Goal: Use online tool/utility: Utilize a website feature to perform a specific function

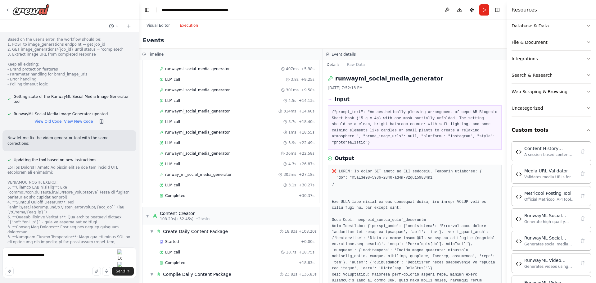
type textarea "**********"
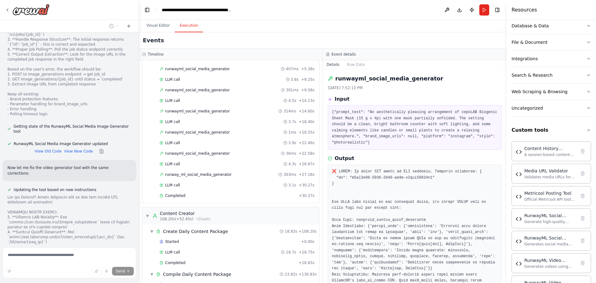
scroll to position [11422, 0]
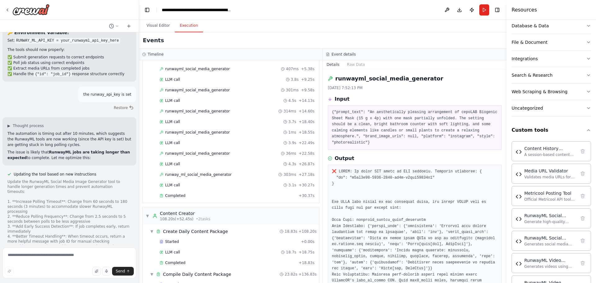
scroll to position [11988, 0]
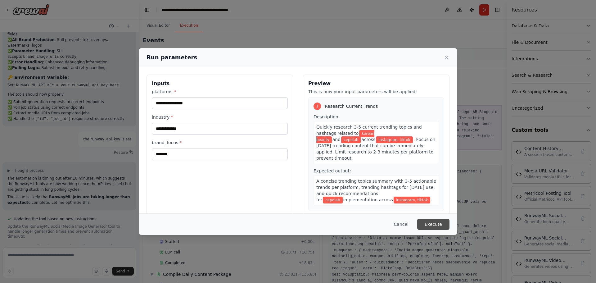
click at [442, 226] on button "Execute" at bounding box center [433, 224] width 32 height 11
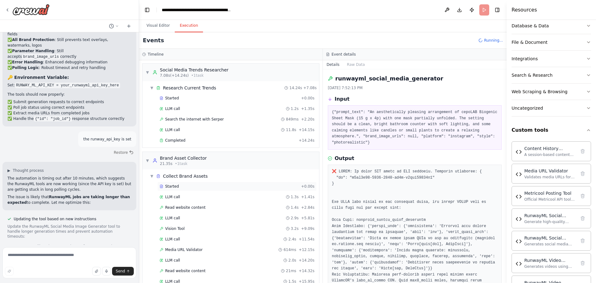
scroll to position [34, 0]
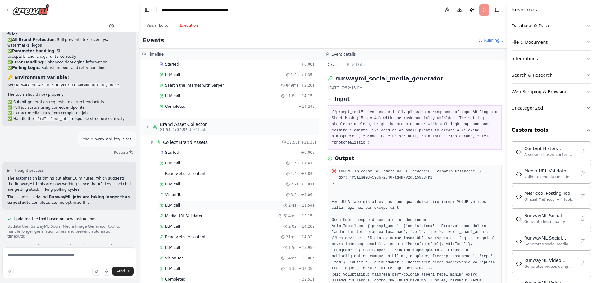
drag, startPoint x: 240, startPoint y: 189, endPoint x: 210, endPoint y: 208, distance: 34.9
click at [210, 208] on div "LLM call 2.4s + 11.54s" at bounding box center [236, 205] width 159 height 9
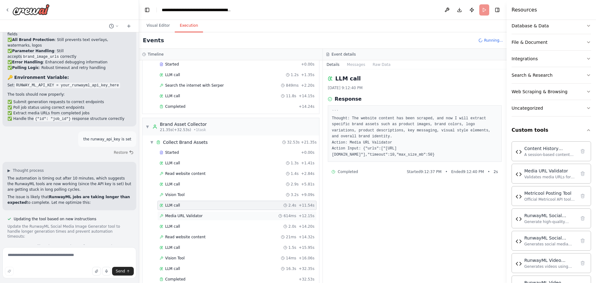
click at [193, 215] on span "Media URL Validator" at bounding box center [184, 215] width 38 height 5
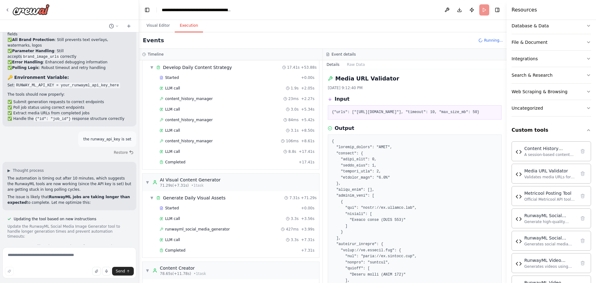
scroll to position [418, 0]
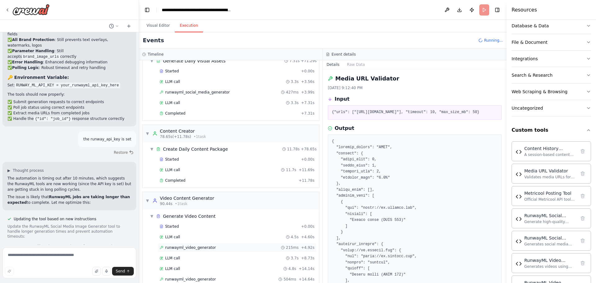
click at [182, 249] on span "runwayml_video_generator" at bounding box center [190, 247] width 51 height 5
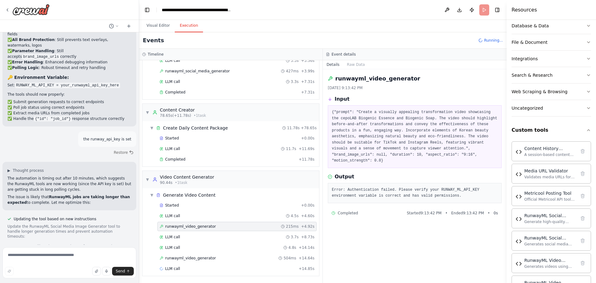
scroll to position [450, 0]
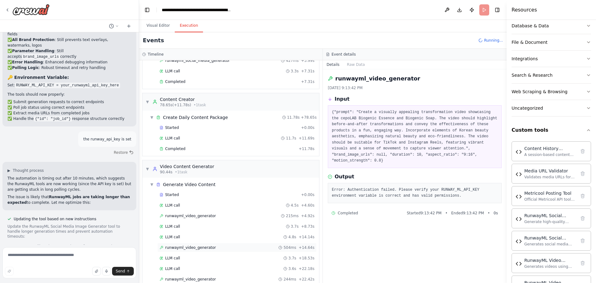
click at [191, 249] on span "runwayml_video_generator" at bounding box center [190, 247] width 51 height 5
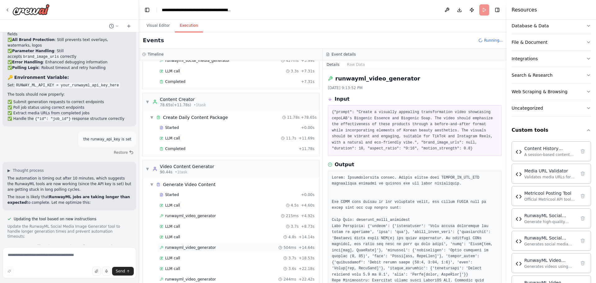
scroll to position [471, 0]
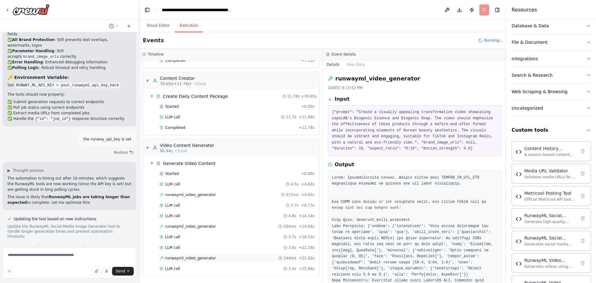
click at [181, 258] on span "runwayml_video_generator" at bounding box center [190, 257] width 51 height 5
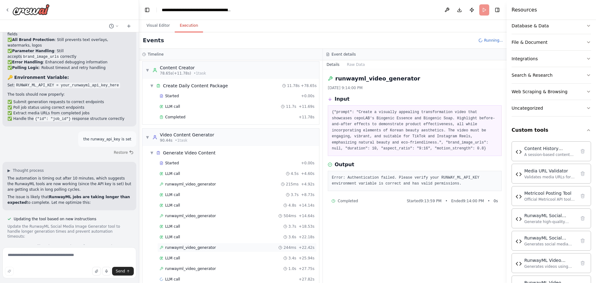
scroll to position [492, 0]
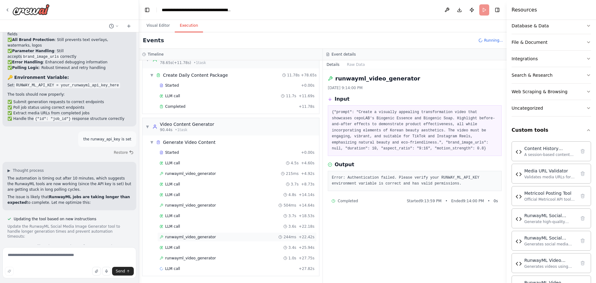
click at [181, 258] on span "runwayml_video_generator" at bounding box center [190, 257] width 51 height 5
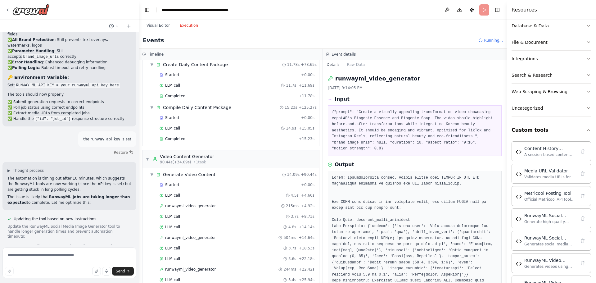
scroll to position [623, 0]
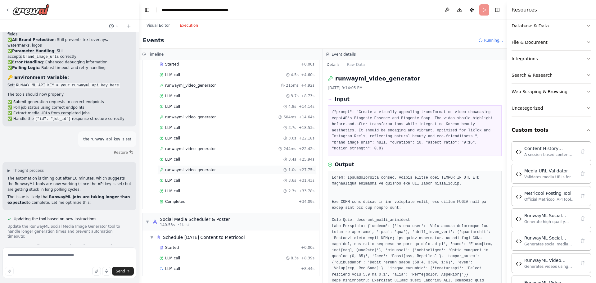
click at [193, 170] on span "runwayml_video_generator" at bounding box center [190, 169] width 51 height 5
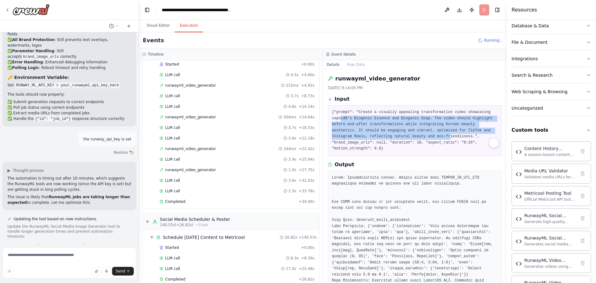
drag, startPoint x: 341, startPoint y: 117, endPoint x: 406, endPoint y: 135, distance: 67.8
click at [406, 135] on pre "{"prompt": "Create a visually appealing transformation video showcasing cepoLAB…" at bounding box center [415, 130] width 166 height 43
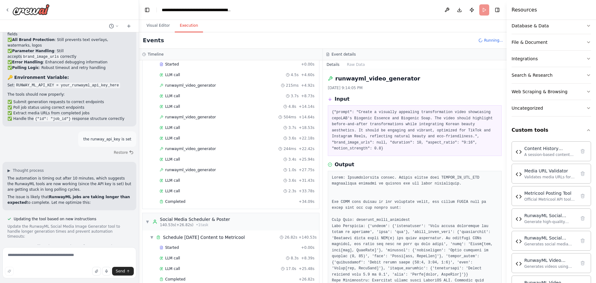
click at [433, 137] on pre "{"prompt": "Create a visually appealing transformation video showcasing cepoLAB…" at bounding box center [415, 130] width 166 height 43
drag, startPoint x: 435, startPoint y: 135, endPoint x: 489, endPoint y: 135, distance: 54.3
click at [489, 135] on pre "{"prompt": "Create a visually appealing transformation video showcasing cepoLAB…" at bounding box center [415, 130] width 166 height 43
copy pre ""brand_image_urls": null,"
click at [37, 256] on textarea at bounding box center [69, 262] width 134 height 31
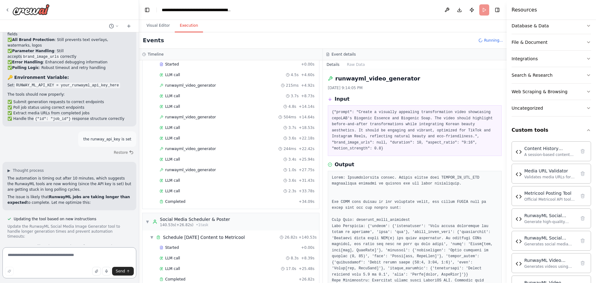
paste textarea "**********"
type textarea "**********"
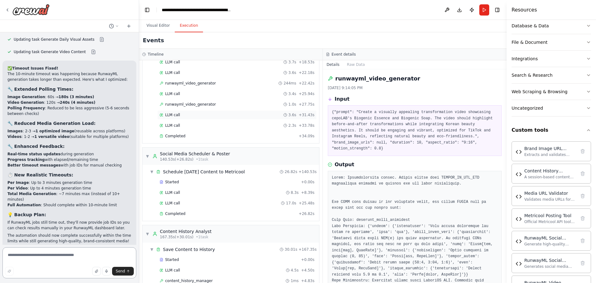
scroll to position [688, 0]
click at [173, 213] on span "Completed" at bounding box center [175, 213] width 20 height 5
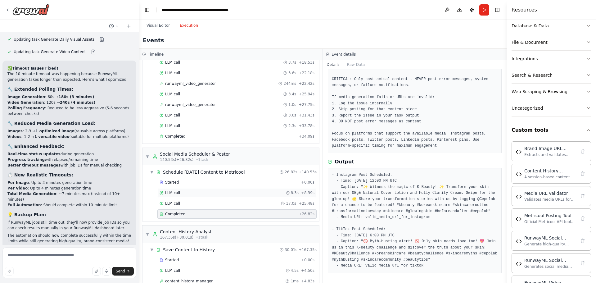
scroll to position [743, 0]
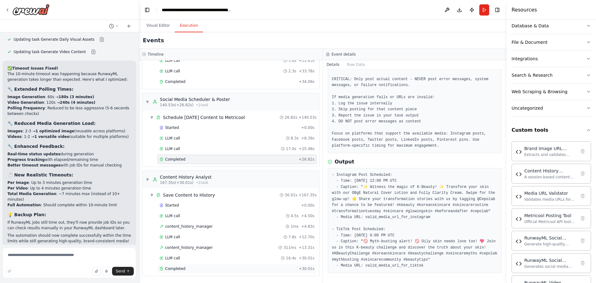
click at [177, 267] on span "Completed" at bounding box center [175, 268] width 20 height 5
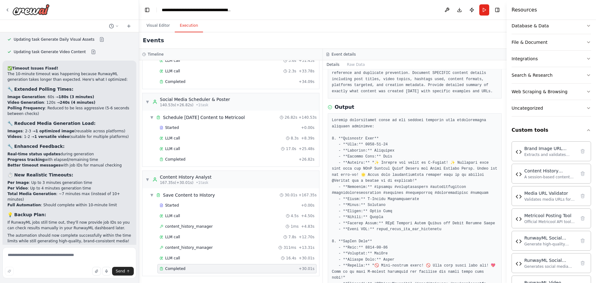
scroll to position [123, 0]
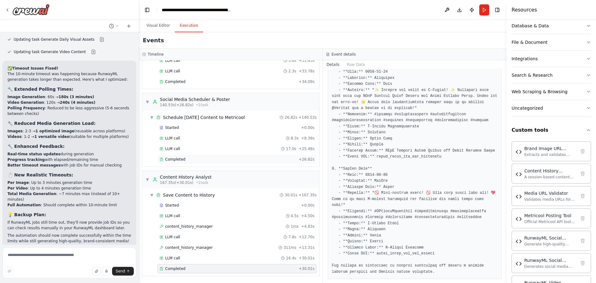
click at [187, 156] on div "Completed + 26.82s" at bounding box center [236, 159] width 159 height 9
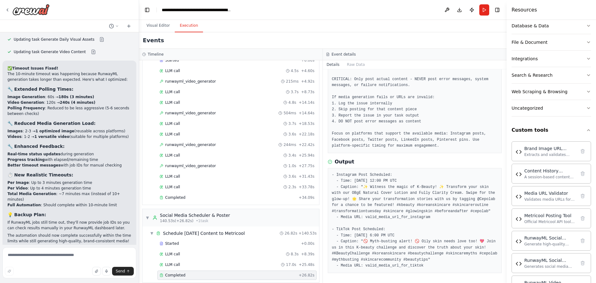
scroll to position [625, 0]
click at [205, 169] on span "runwayml_video_generator" at bounding box center [190, 167] width 51 height 5
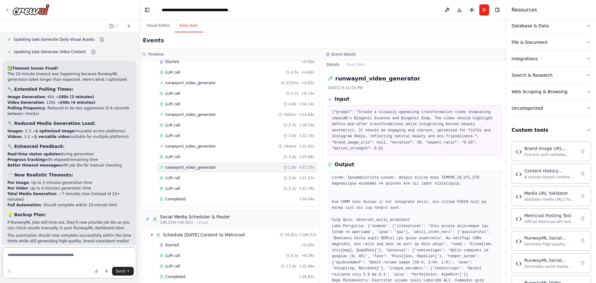
click at [39, 259] on textarea at bounding box center [69, 262] width 134 height 31
paste textarea "**********"
type textarea "**********"
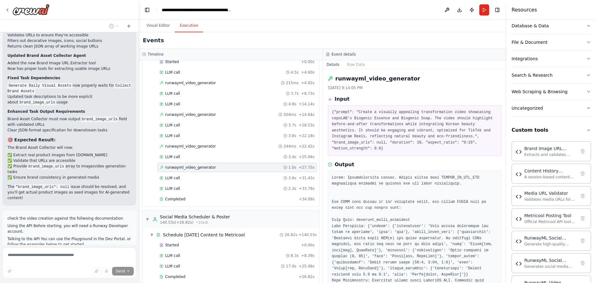
scroll to position [13222, 0]
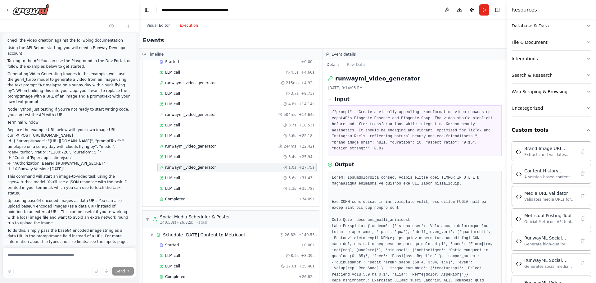
scroll to position [13415, 0]
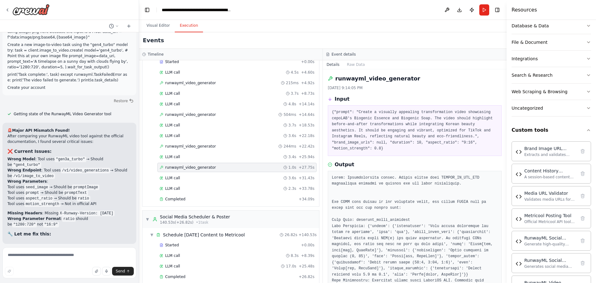
scroll to position [13704, 0]
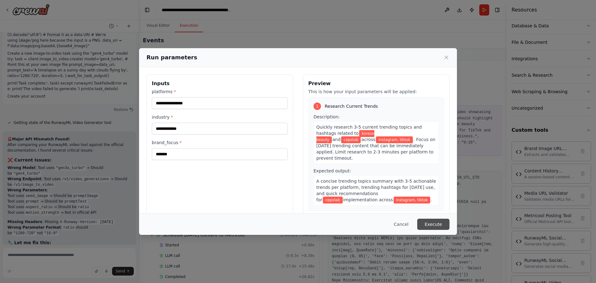
click at [428, 228] on button "Execute" at bounding box center [433, 224] width 32 height 11
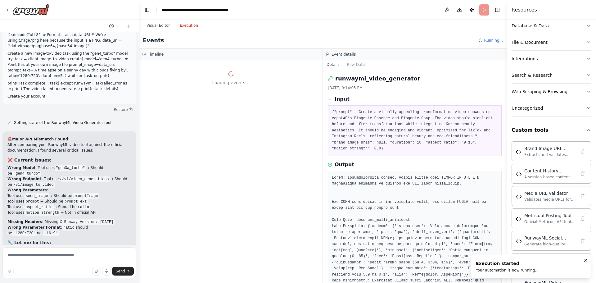
scroll to position [0, 0]
click at [156, 25] on button "Visual Editor" at bounding box center [158, 25] width 33 height 13
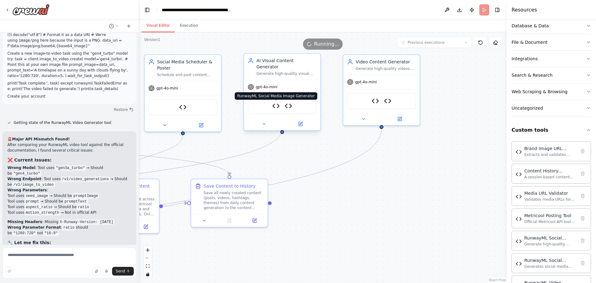
click at [277, 102] on img at bounding box center [275, 105] width 7 height 7
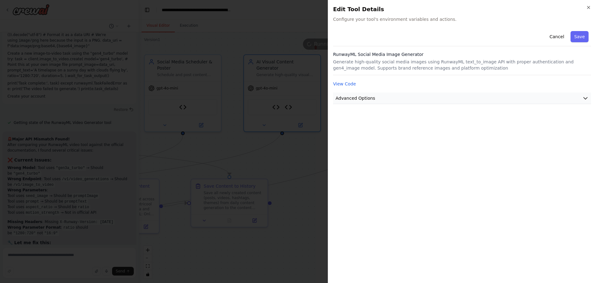
click at [345, 98] on span "Advanced Options" at bounding box center [356, 98] width 40 height 6
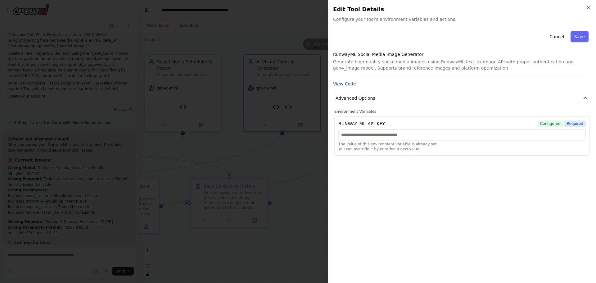
click at [346, 85] on button "View Code" at bounding box center [344, 84] width 23 height 6
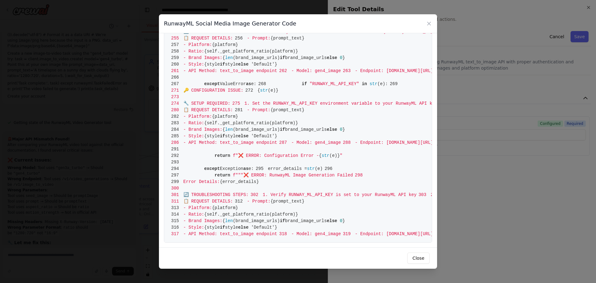
scroll to position [1903, 0]
click at [419, 258] on button "Close" at bounding box center [418, 257] width 22 height 11
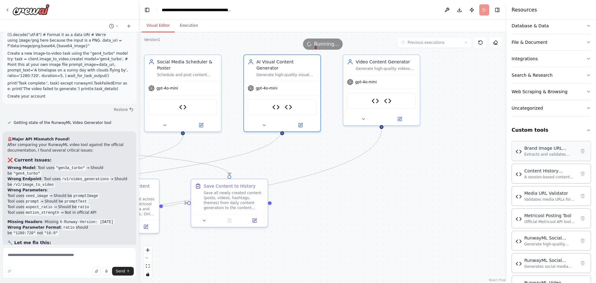
click at [527, 157] on div "Brand Image URL Extractor Extracts and validates brand/product image URLs from …" at bounding box center [551, 151] width 79 height 20
click at [519, 154] on img at bounding box center [519, 151] width 6 height 6
click at [376, 101] on img at bounding box center [375, 99] width 7 height 7
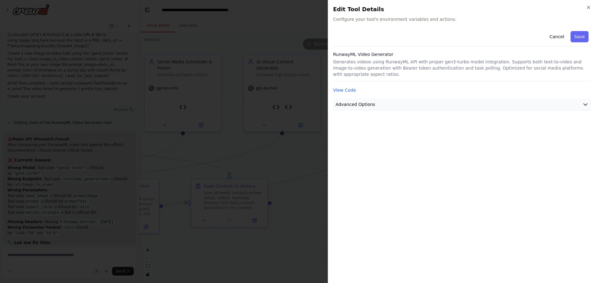
click at [376, 100] on button "Advanced Options" at bounding box center [462, 104] width 258 height 11
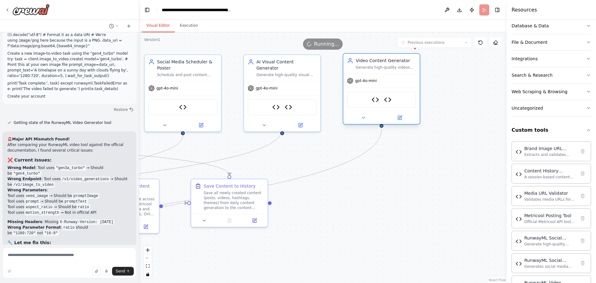
click at [390, 104] on div "RunwayML Video Generator RunwayML Video Generator" at bounding box center [381, 100] width 69 height 16
click at [388, 100] on img at bounding box center [387, 99] width 7 height 7
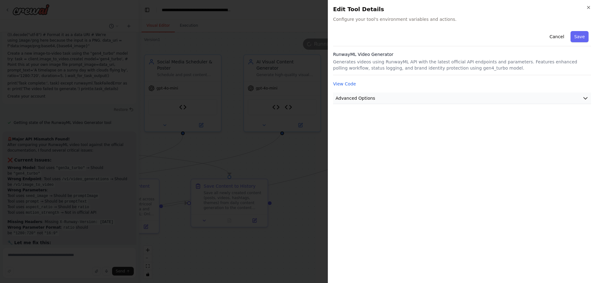
click at [387, 100] on button "Advanced Options" at bounding box center [462, 97] width 258 height 11
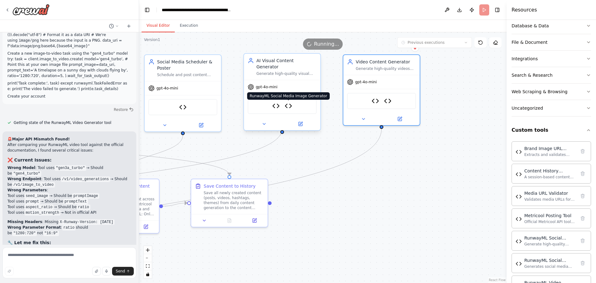
click at [291, 102] on img at bounding box center [288, 105] width 7 height 7
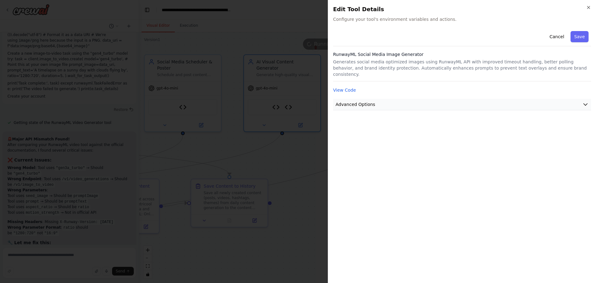
click at [339, 101] on span "Advanced Options" at bounding box center [356, 104] width 40 height 6
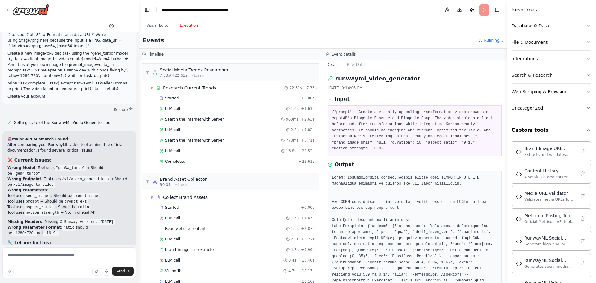
click at [185, 25] on button "Execution" at bounding box center [189, 25] width 28 height 13
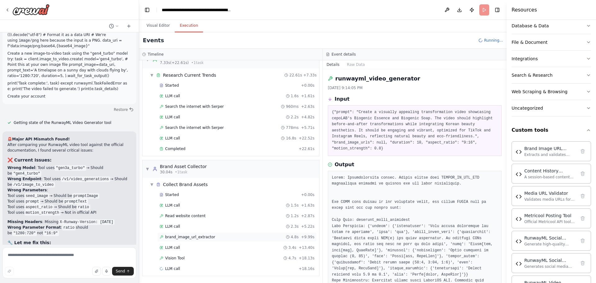
click at [186, 235] on span "brand_image_url_extractor" at bounding box center [190, 236] width 50 height 5
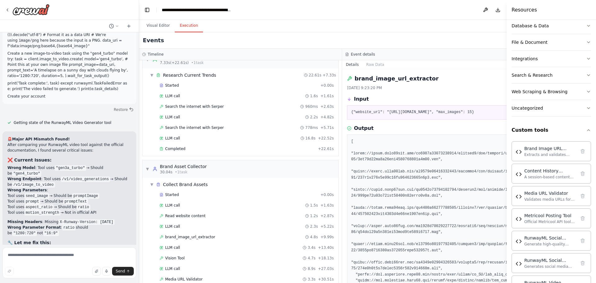
scroll to position [41, 0]
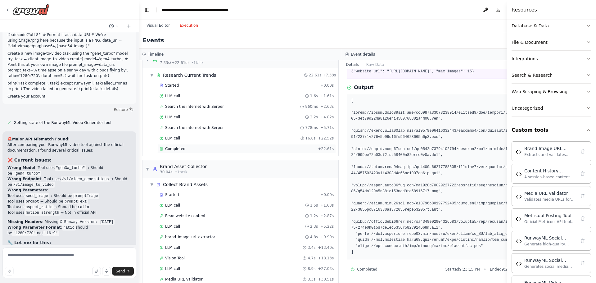
click at [177, 149] on span "Completed" at bounding box center [175, 148] width 20 height 5
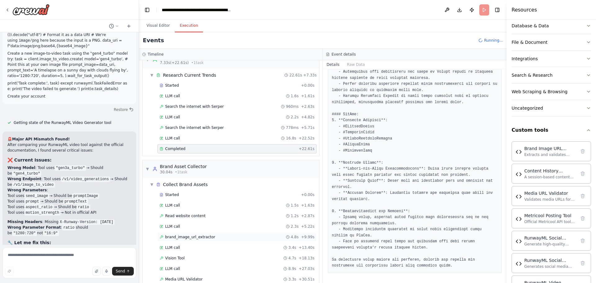
scroll to position [34, 0]
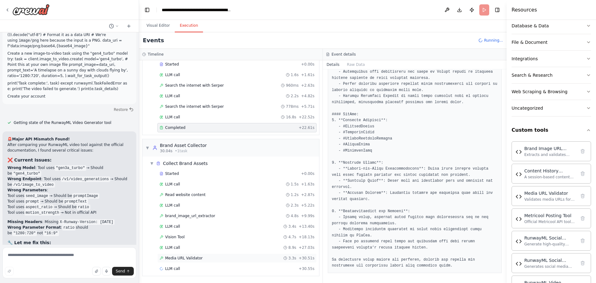
click at [187, 255] on div "Media URL Validator 3.3s + 30.51s" at bounding box center [236, 257] width 159 height 9
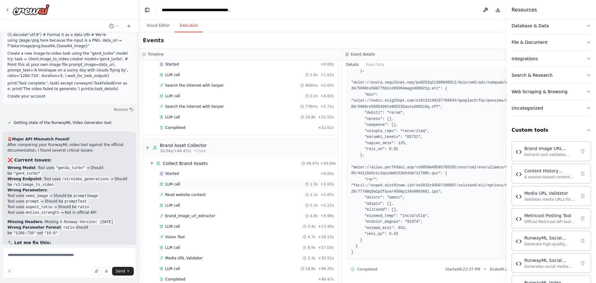
scroll to position [101, 0]
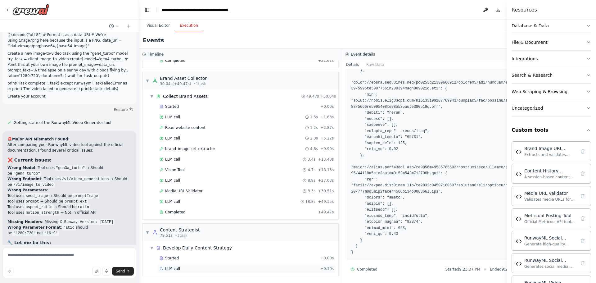
click at [169, 266] on span "LLM call" at bounding box center [172, 268] width 15 height 5
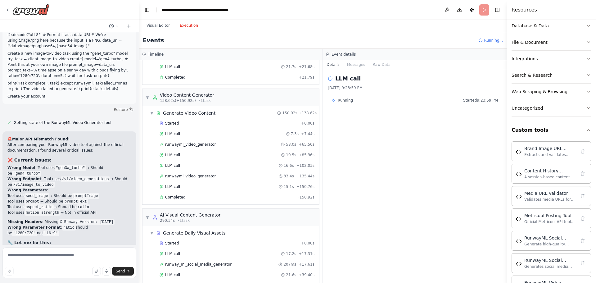
scroll to position [393, 0]
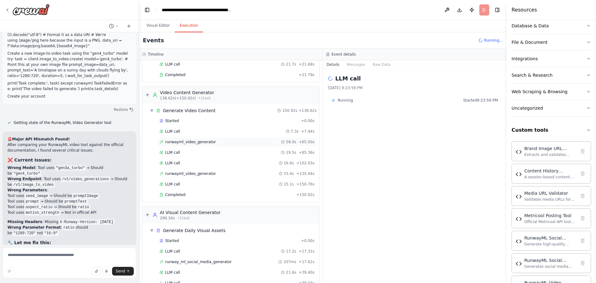
click at [202, 140] on span "runwayml_video_generator" at bounding box center [190, 141] width 51 height 5
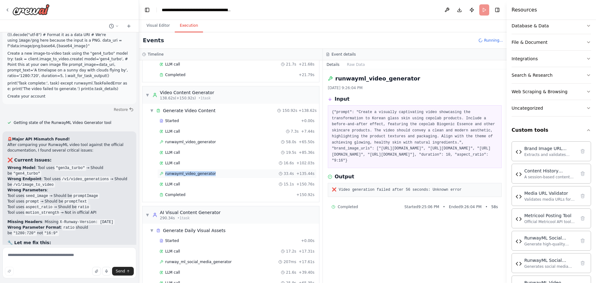
click at [193, 173] on span "runwayml_video_generator" at bounding box center [190, 173] width 51 height 5
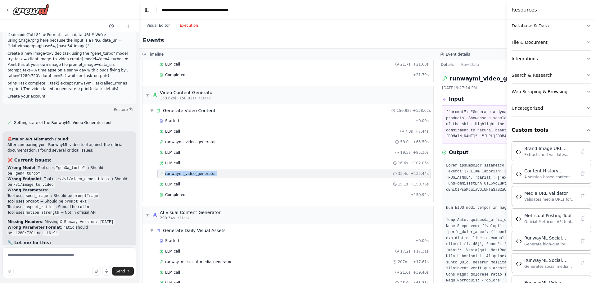
click at [193, 173] on span "runwayml_video_generator" at bounding box center [190, 173] width 51 height 5
click at [463, 137] on pre "{"prompt": "Generate a dynamic and engaging video that illustrates the journey …" at bounding box center [586, 124] width 280 height 30
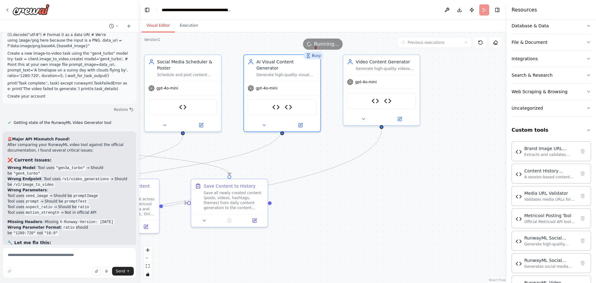
click at [156, 25] on button "Visual Editor" at bounding box center [158, 25] width 33 height 13
click at [192, 26] on button "Execution" at bounding box center [189, 25] width 28 height 13
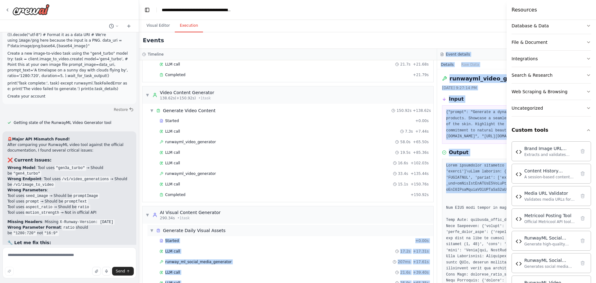
drag, startPoint x: 470, startPoint y: 223, endPoint x: 414, endPoint y: 235, distance: 57.2
click at [414, 235] on div "Timeline ▼ Social Media Trends Researcher 7.33s (+22.61s) • 1 task ▼ Research C…" at bounding box center [437, 166] width 596 height 234
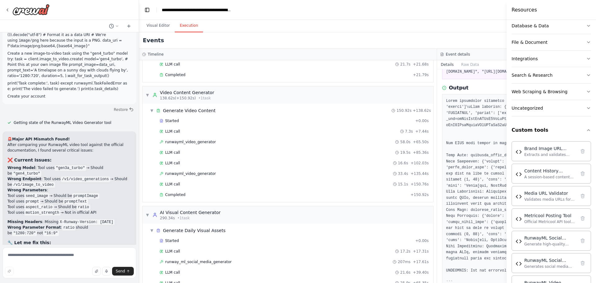
scroll to position [62, 0]
click at [188, 172] on span "runwayml_video_generator" at bounding box center [190, 173] width 51 height 5
click at [189, 144] on span "runwayml_video_generator" at bounding box center [190, 141] width 51 height 5
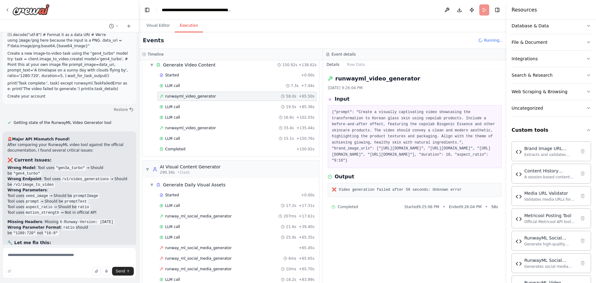
scroll to position [460, 0]
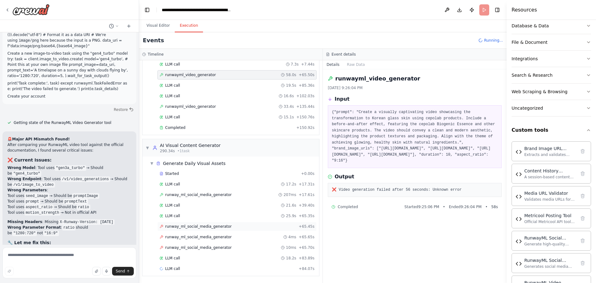
click at [194, 226] on span "runway_ml_social_media_generator" at bounding box center [198, 226] width 66 height 5
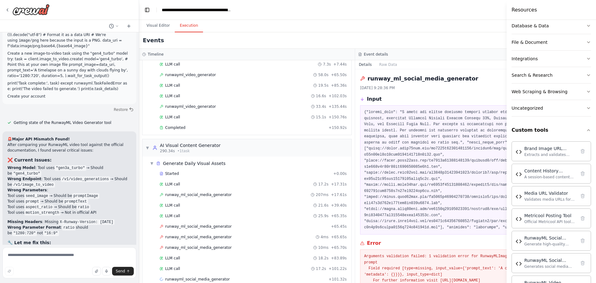
scroll to position [34, 0]
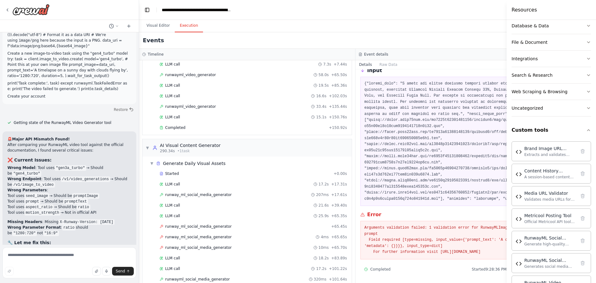
click at [378, 151] on pre at bounding box center [463, 141] width 198 height 121
click at [188, 248] on span "runway_ml_social_media_generator" at bounding box center [198, 247] width 66 height 5
click at [192, 277] on span "runwayml_social_media_generator" at bounding box center [197, 279] width 65 height 5
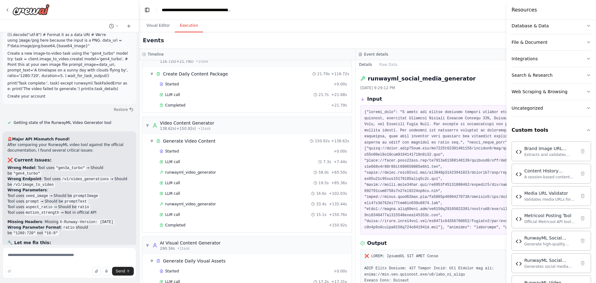
scroll to position [360, 0]
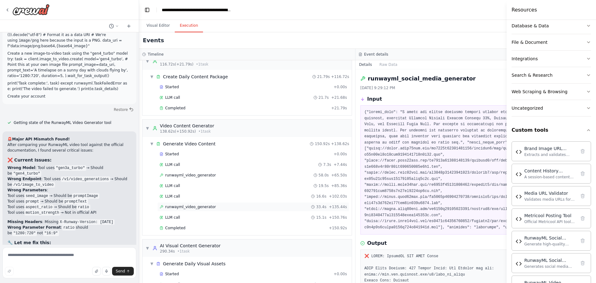
click at [198, 208] on span "runwayml_video_generator" at bounding box center [190, 206] width 51 height 5
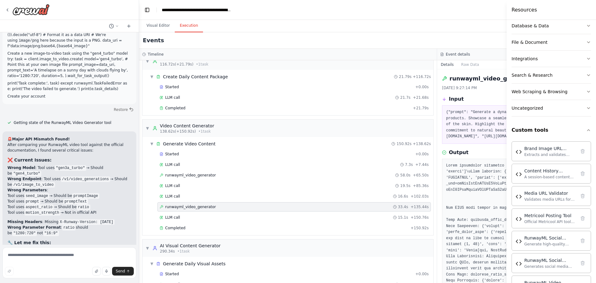
click at [527, 8] on h4 "Resources" at bounding box center [524, 9] width 25 height 7
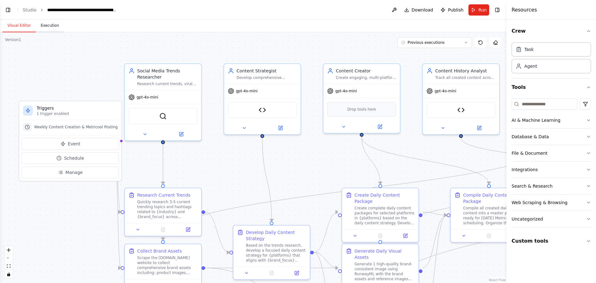
click at [50, 26] on button "Execution" at bounding box center [50, 25] width 28 height 13
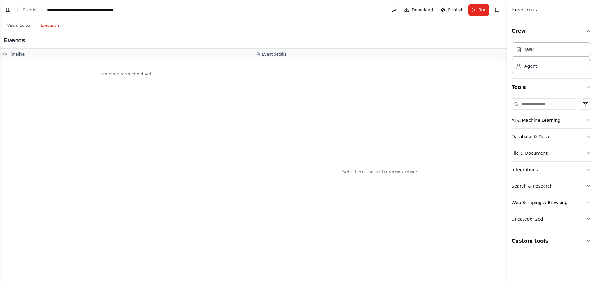
scroll to position [13653, 0]
click at [16, 24] on button "Visual Editor" at bounding box center [18, 25] width 33 height 13
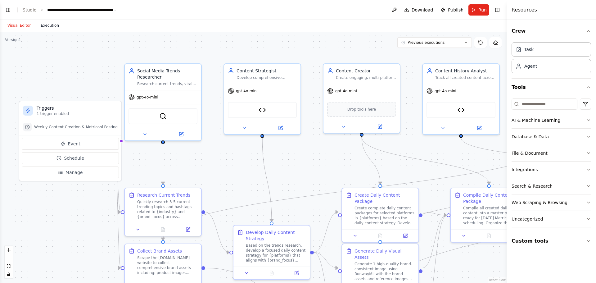
drag, startPoint x: 30, startPoint y: 26, endPoint x: 39, endPoint y: 25, distance: 8.7
click at [38, 25] on div "Visual Editor Execution" at bounding box center [32, 26] width 61 height 12
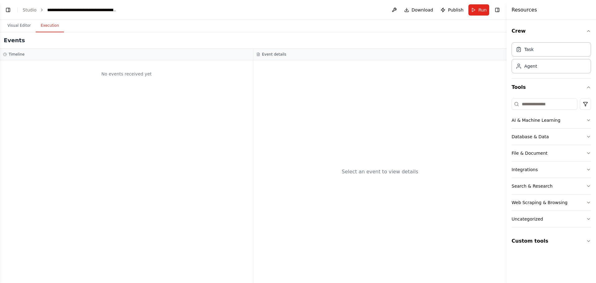
click at [39, 25] on button "Execution" at bounding box center [50, 25] width 28 height 13
click at [392, 176] on div "Select an event to view details" at bounding box center [379, 171] width 253 height 223
click at [10, 13] on button "Toggle Left Sidebar" at bounding box center [8, 10] width 9 height 9
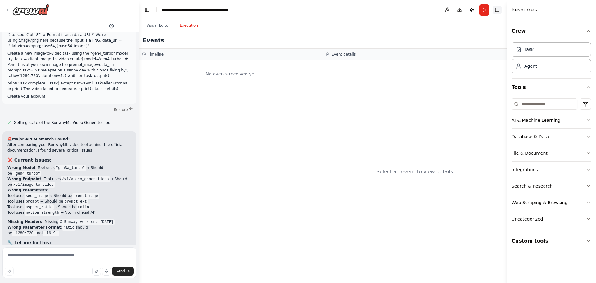
click at [495, 7] on button "Toggle Right Sidebar" at bounding box center [497, 10] width 9 height 9
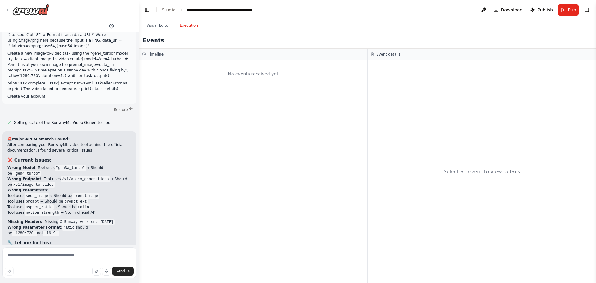
click at [153, 57] on div "Timeline" at bounding box center [253, 54] width 228 height 11
click at [184, 24] on button "Execution" at bounding box center [189, 25] width 28 height 13
click at [568, 12] on button "Run" at bounding box center [568, 9] width 21 height 11
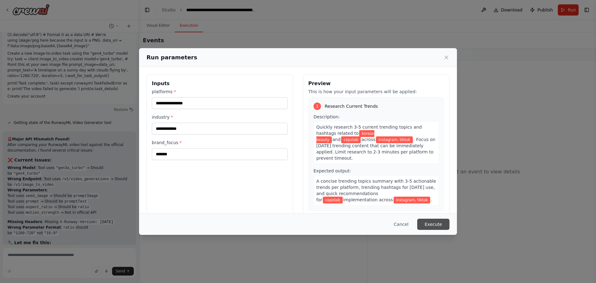
click at [435, 228] on button "Execute" at bounding box center [433, 224] width 32 height 11
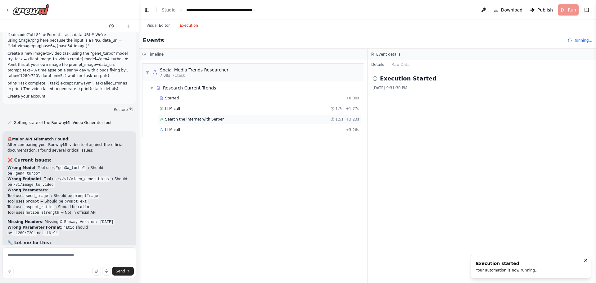
click at [194, 119] on span "Search the internet with Serper" at bounding box center [194, 119] width 59 height 5
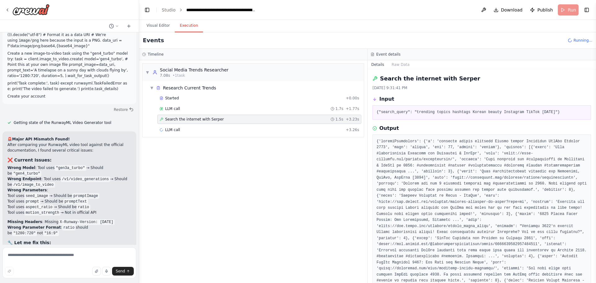
click at [194, 119] on span "Search the internet with Serper" at bounding box center [194, 119] width 59 height 5
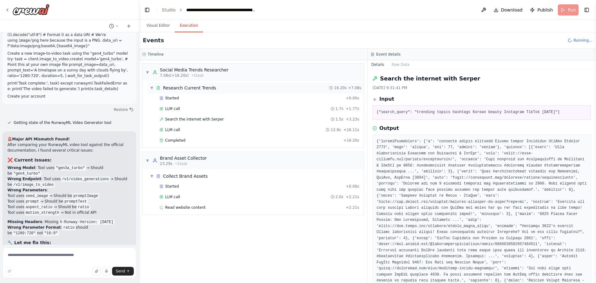
click at [151, 88] on span "▼" at bounding box center [152, 87] width 4 height 5
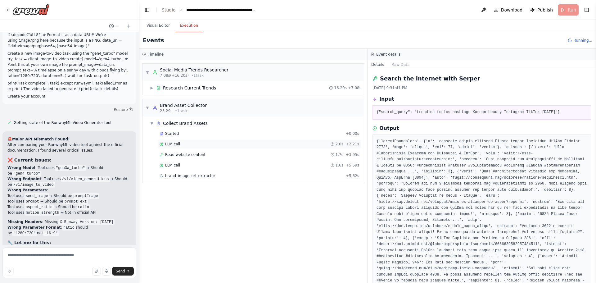
click at [173, 145] on span "LLM call" at bounding box center [172, 144] width 15 height 5
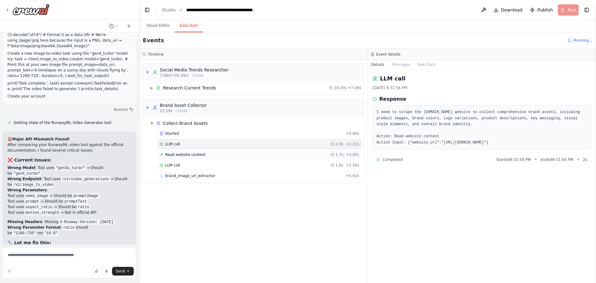
click at [188, 156] on span "Read website content" at bounding box center [185, 154] width 40 height 5
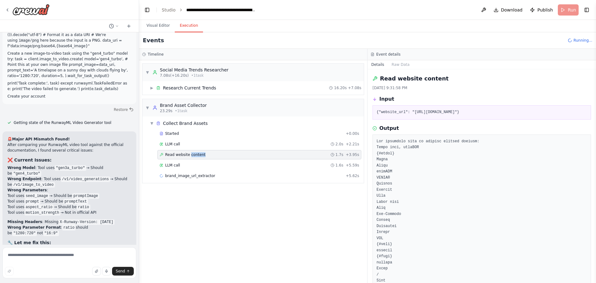
click at [188, 156] on span "Read website content" at bounding box center [185, 154] width 40 height 5
click at [188, 177] on span "brand_image_url_extractor" at bounding box center [190, 175] width 50 height 5
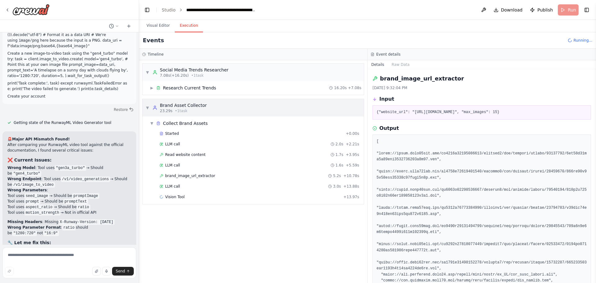
click at [147, 106] on span "▼" at bounding box center [148, 107] width 4 height 5
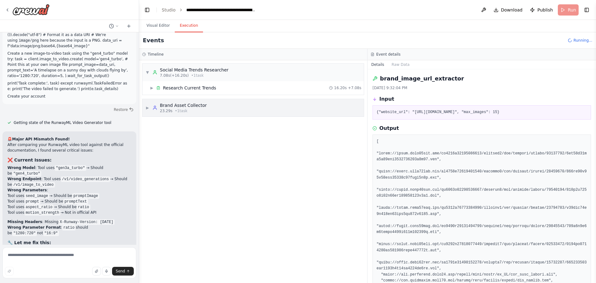
click at [147, 106] on span "▶" at bounding box center [148, 107] width 4 height 5
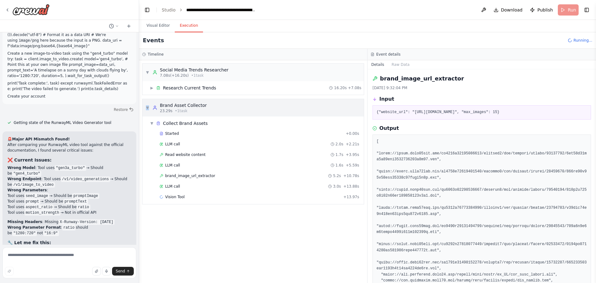
click at [147, 105] on span "▼" at bounding box center [148, 107] width 4 height 5
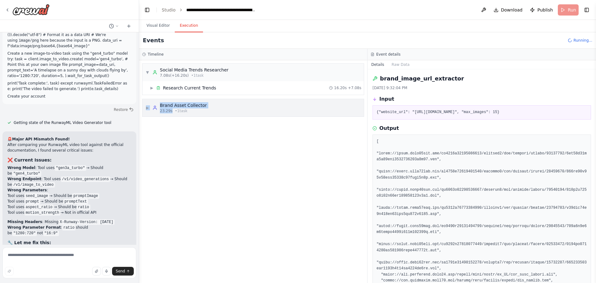
drag, startPoint x: 147, startPoint y: 105, endPoint x: 168, endPoint y: 116, distance: 23.3
click at [163, 113] on div "▶ Brand Asset Collector 23.29s • 1 task" at bounding box center [176, 107] width 61 height 11
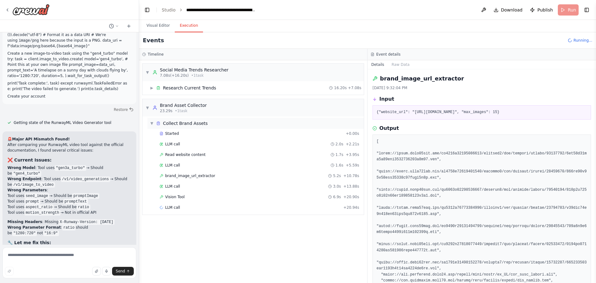
click at [151, 123] on span "▼" at bounding box center [152, 123] width 4 height 5
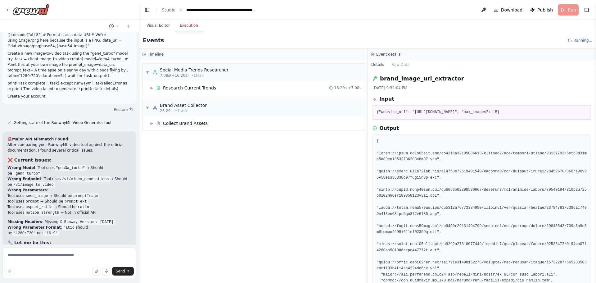
scroll to position [13704, 0]
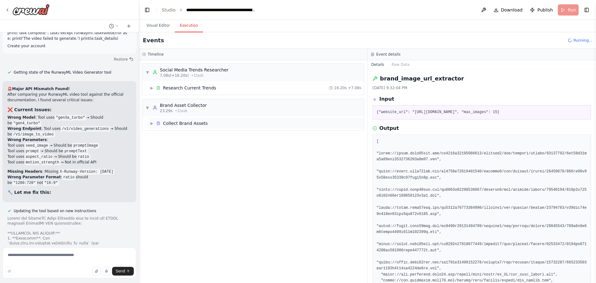
click at [151, 123] on span "▶" at bounding box center [152, 123] width 4 height 5
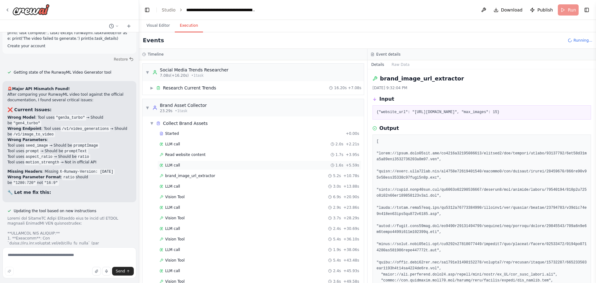
scroll to position [65, 0]
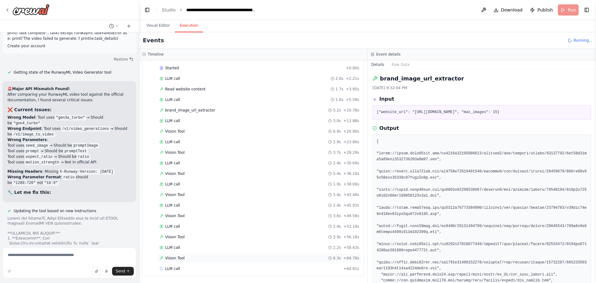
click at [169, 259] on span "Vision Tool" at bounding box center [175, 257] width 20 height 5
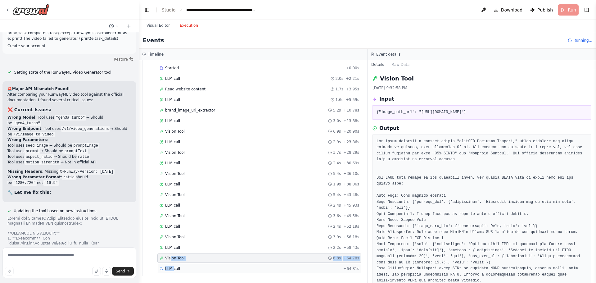
drag, startPoint x: 169, startPoint y: 259, endPoint x: 174, endPoint y: 270, distance: 12.5
click at [174, 269] on div "Started + 0.00s LLM call 2.0s + 2.21s Read website content 1.7s + 3.95s LLM cal…" at bounding box center [255, 168] width 216 height 211
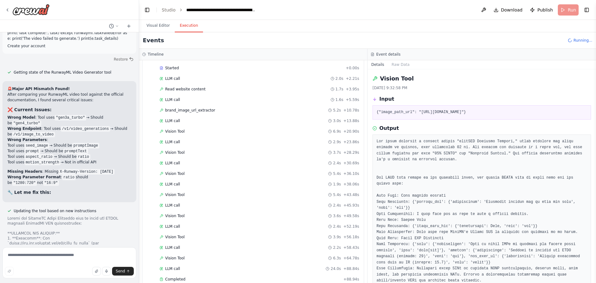
click at [179, 270] on div "LLM call 24.0s + 88.84s" at bounding box center [260, 268] width 200 height 5
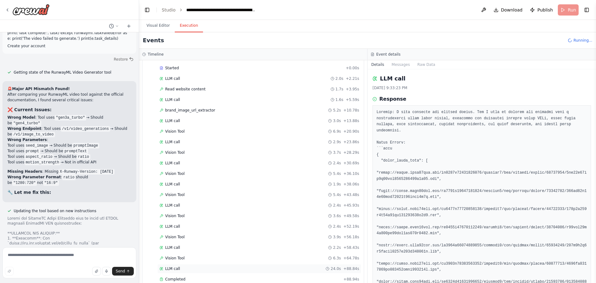
scroll to position [154, 0]
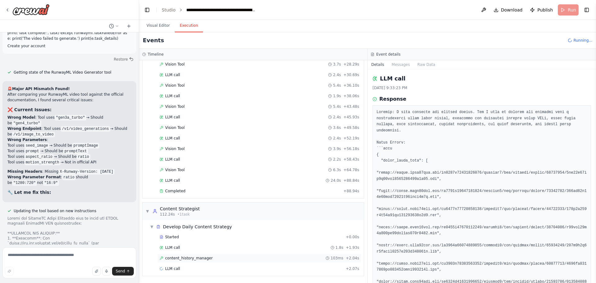
click at [202, 258] on span "content_history_manager" at bounding box center [188, 257] width 47 height 5
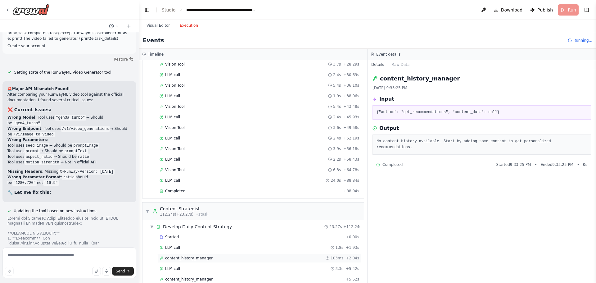
scroll to position [284, 0]
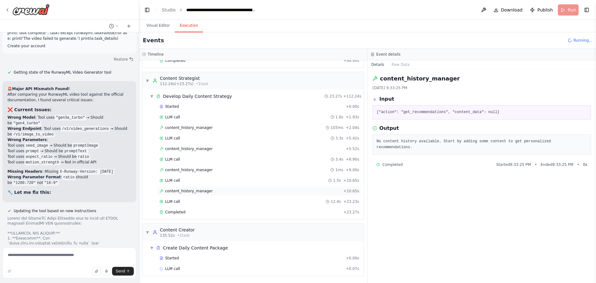
click at [195, 191] on span "content_history_manager" at bounding box center [188, 190] width 47 height 5
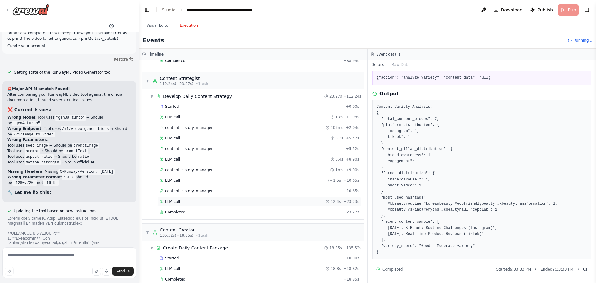
scroll to position [351, 0]
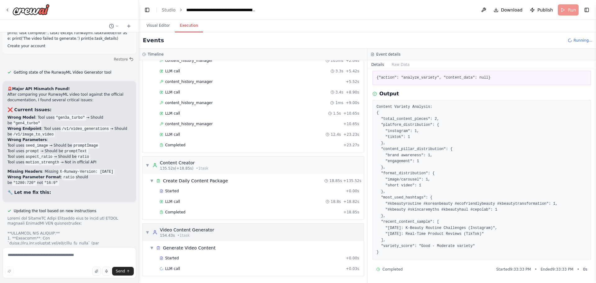
click at [176, 232] on div "Video Content Generator" at bounding box center [187, 230] width 54 height 6
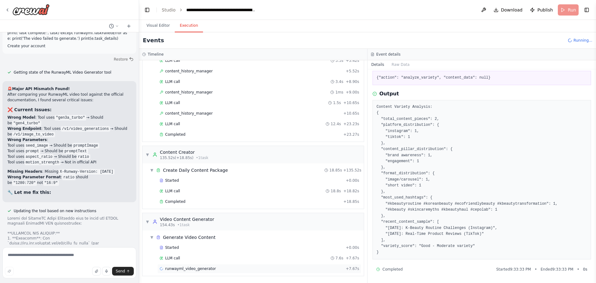
click at [188, 268] on span "runwayml_video_generator" at bounding box center [190, 268] width 51 height 5
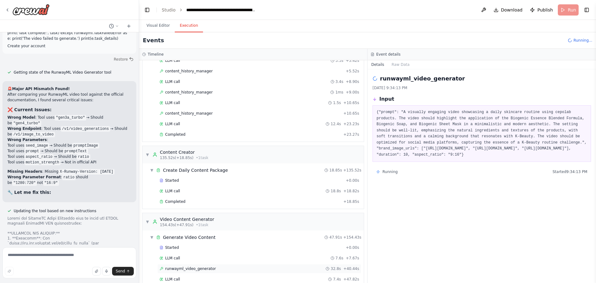
scroll to position [460, 0]
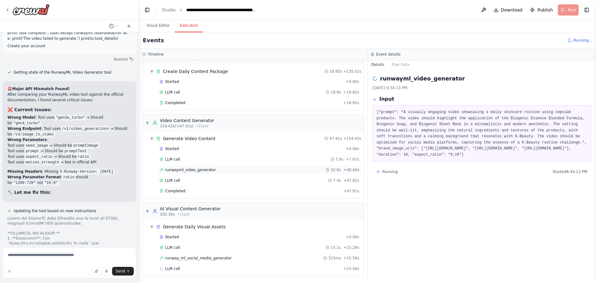
click at [201, 171] on span "runwayml_video_generator" at bounding box center [190, 169] width 51 height 5
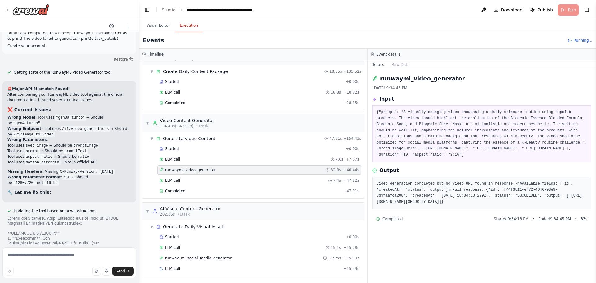
click at [456, 198] on pre "Video generation completed but no video URL found in response.\nAvailable field…" at bounding box center [481, 193] width 210 height 24
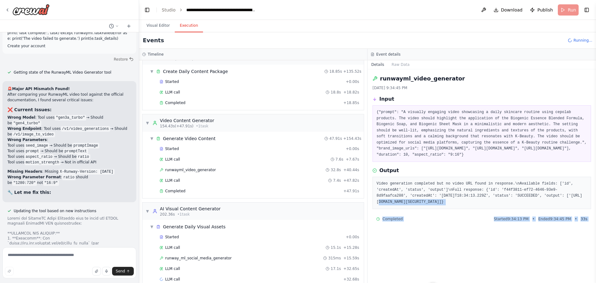
drag, startPoint x: 449, startPoint y: 202, endPoint x: 594, endPoint y: 208, distance: 145.1
click at [594, 208] on div "Hello! I'm the CrewAI assistant. What kind of automation do you want to build? …" at bounding box center [298, 141] width 596 height 283
click at [535, 205] on pre "Video generation completed but no video URL found in response.\nAvailable field…" at bounding box center [481, 193] width 210 height 24
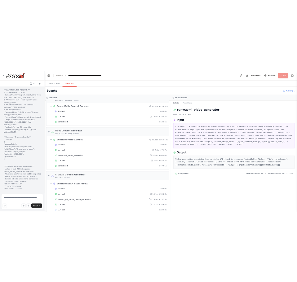
scroll to position [18541, 0]
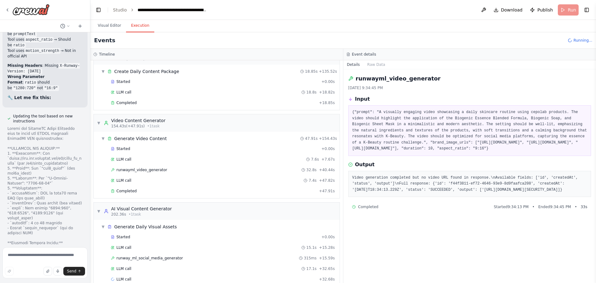
drag, startPoint x: 138, startPoint y: 16, endPoint x: 90, endPoint y: 18, distance: 47.5
click at [90, 18] on div "Hello! I'm the CrewAI assistant. What kind of automation do you want to build? …" at bounding box center [298, 141] width 596 height 283
drag, startPoint x: 398, startPoint y: 202, endPoint x: 555, endPoint y: 201, distance: 157.4
click at [555, 193] on pre "Video generation completed but no video URL found in response.\nAvailable field…" at bounding box center [469, 184] width 235 height 18
copy pre "[URL][DOMAIN_NAME]"
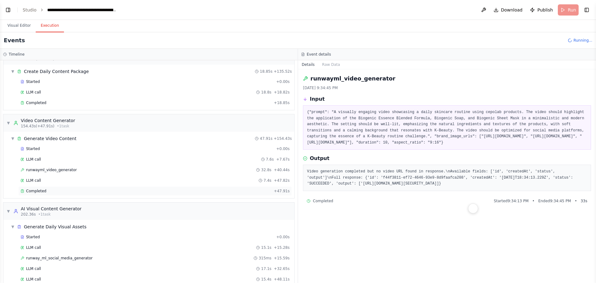
scroll to position [608, 0]
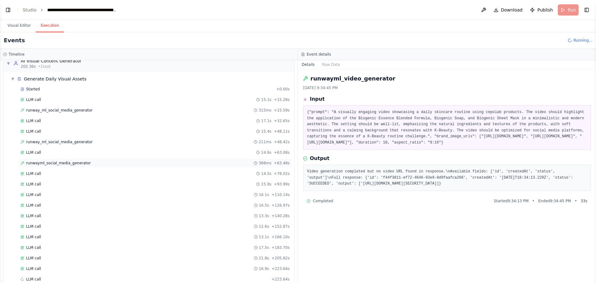
click at [44, 165] on span "runwayml_social_media_generator" at bounding box center [58, 162] width 65 height 5
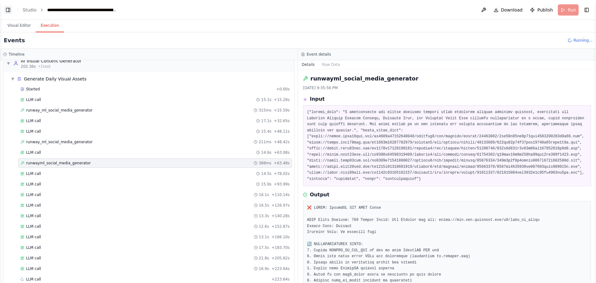
click at [8, 10] on button "Toggle Left Sidebar" at bounding box center [8, 10] width 9 height 9
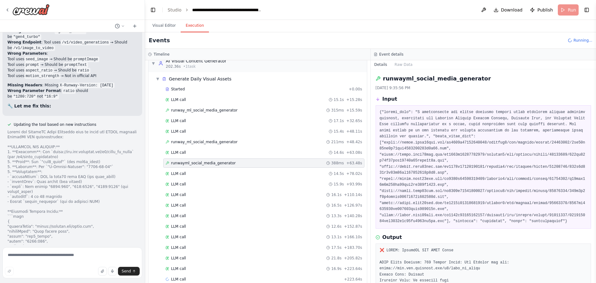
drag, startPoint x: 90, startPoint y: 162, endPoint x: 145, endPoint y: 167, distance: 55.2
click at [145, 167] on div "Hello! I'm the CrewAI assistant. What kind of automation do you want to build? …" at bounding box center [298, 141] width 596 height 283
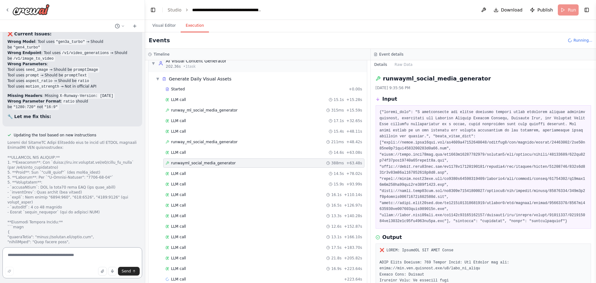
click at [40, 256] on textarea at bounding box center [72, 262] width 140 height 31
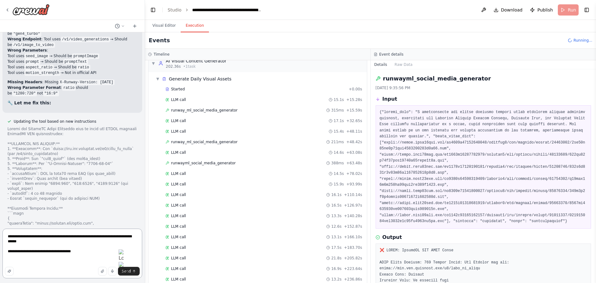
scroll to position [13459, 0]
paste textarea "**********"
type textarea "**********"
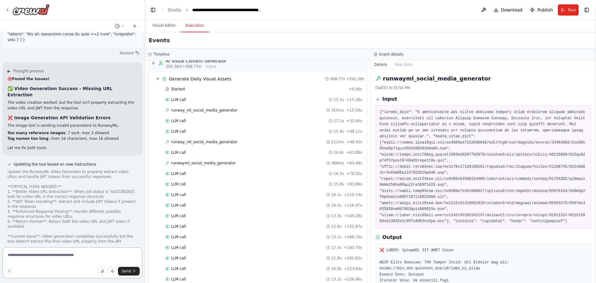
scroll to position [14211, 0]
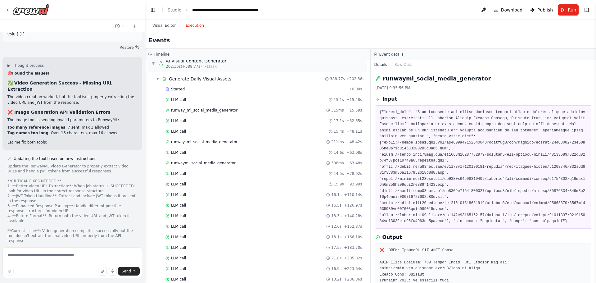
drag, startPoint x: 40, startPoint y: 256, endPoint x: 14, endPoint y: 168, distance: 92.5
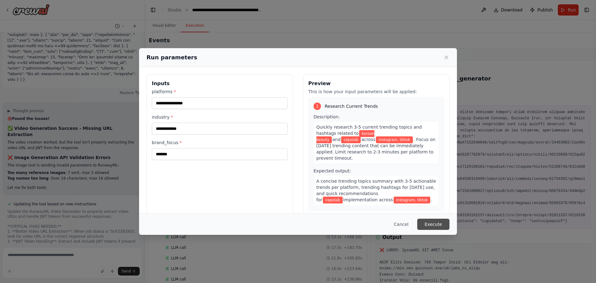
click at [433, 220] on button "Execute" at bounding box center [433, 224] width 32 height 11
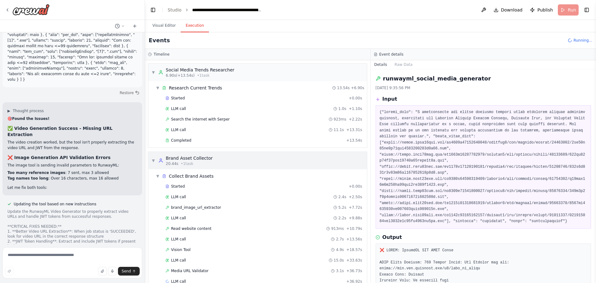
scroll to position [13, 0]
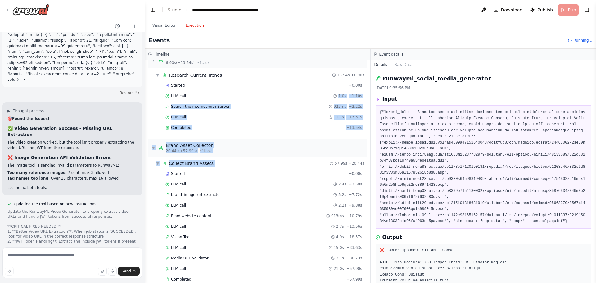
drag, startPoint x: 327, startPoint y: 160, endPoint x: 297, endPoint y: 43, distance: 120.1
click at [297, 43] on div "Events Running... Timeline ▼ Social Media Trends Researcher 6.90s (+13.54s) • 1…" at bounding box center [370, 157] width 451 height 250
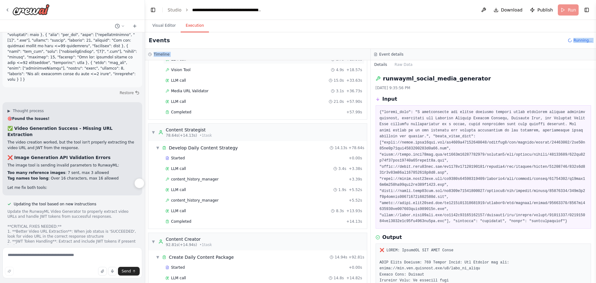
scroll to position [267, 0]
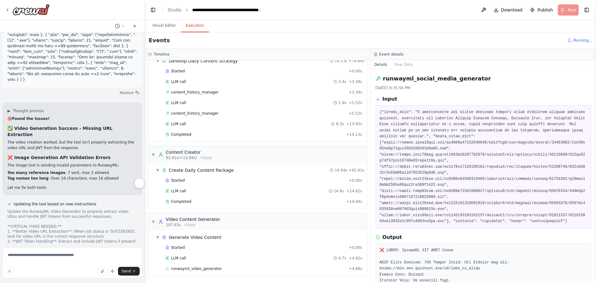
click at [193, 240] on span "Generate Video Content" at bounding box center [195, 237] width 52 height 6
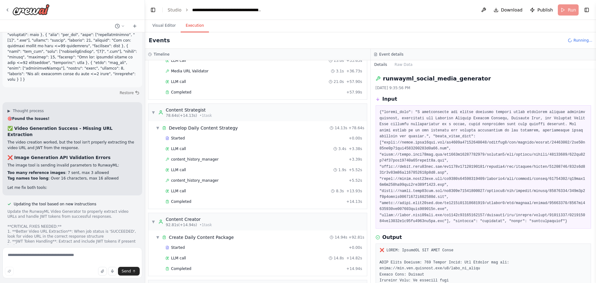
scroll to position [235, 0]
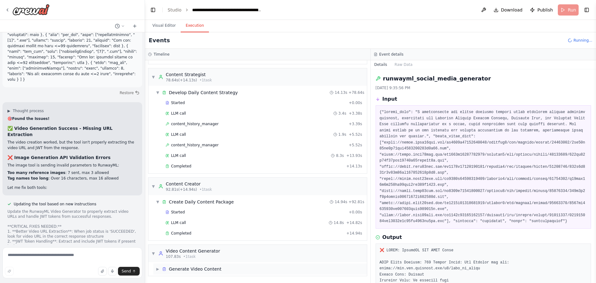
click at [160, 271] on span "▶" at bounding box center [158, 268] width 4 height 5
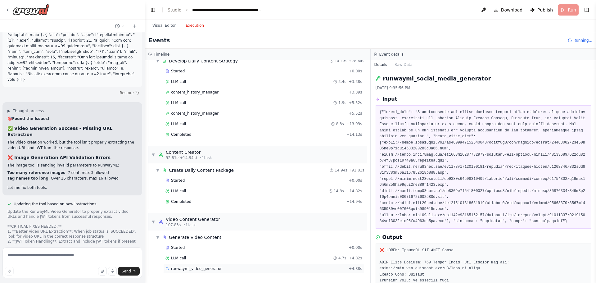
click at [180, 268] on span "runwayml_video_generator" at bounding box center [196, 268] width 51 height 5
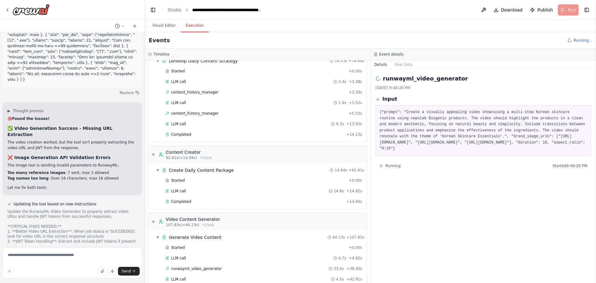
click at [180, 268] on span "runwayml_video_generator" at bounding box center [196, 268] width 51 height 5
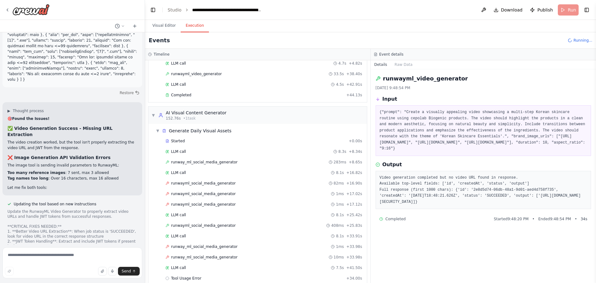
scroll to position [462, 0]
click at [213, 185] on span "runwayml_social_media_generator" at bounding box center [203, 182] width 65 height 5
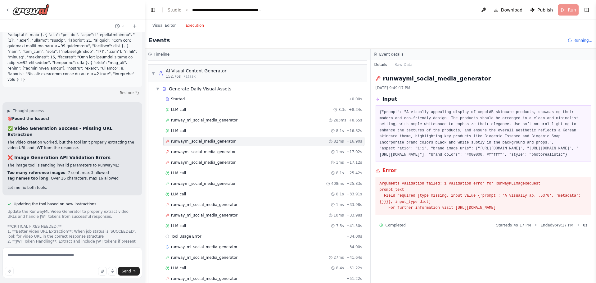
scroll to position [545, 0]
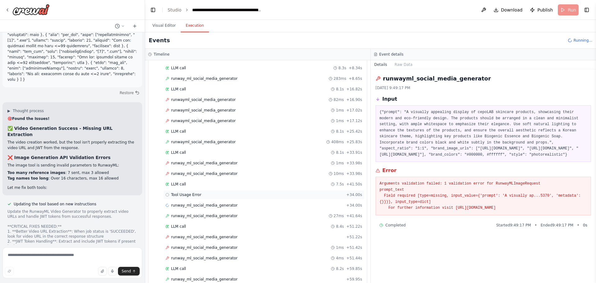
click at [191, 194] on span "Tool Usage Error" at bounding box center [186, 194] width 30 height 5
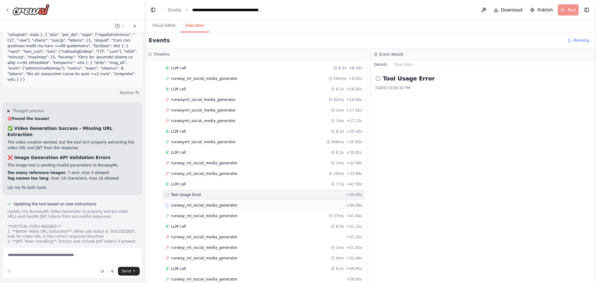
click at [205, 208] on div "runway_ml_social_media_generator + 34.00s" at bounding box center [263, 205] width 201 height 9
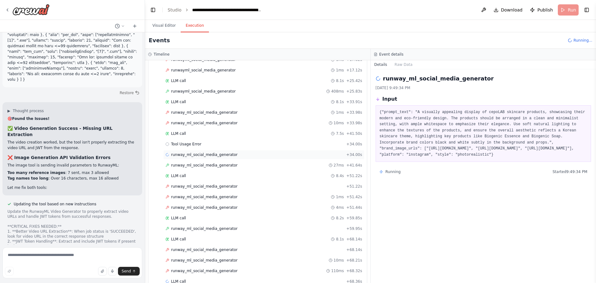
scroll to position [608, 0]
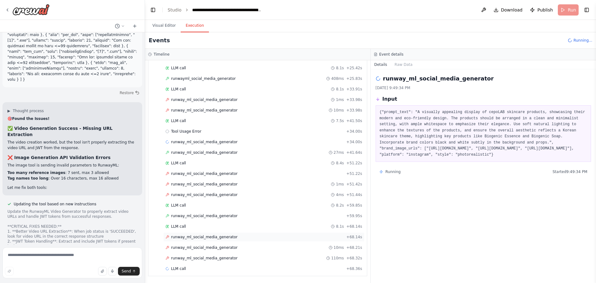
click at [198, 239] on span "runway_ml_social_media_generator" at bounding box center [204, 236] width 66 height 5
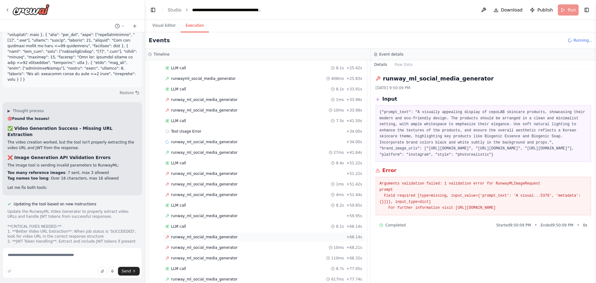
scroll to position [629, 0]
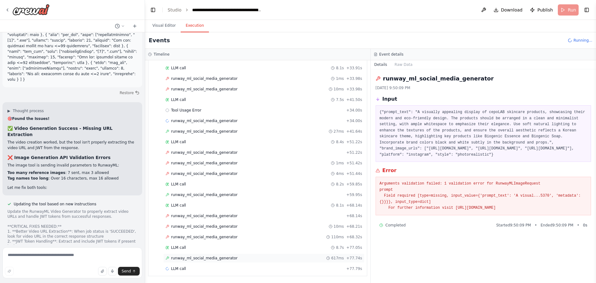
click at [202, 258] on span "runway_ml_social_media_generator" at bounding box center [204, 257] width 66 height 5
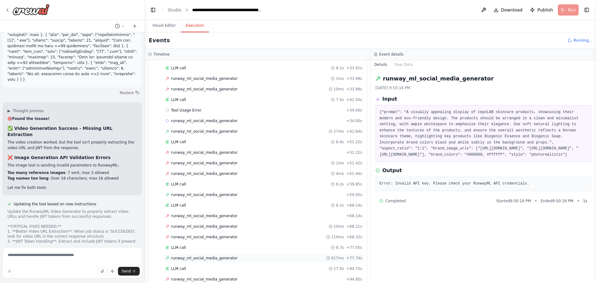
scroll to position [692, 0]
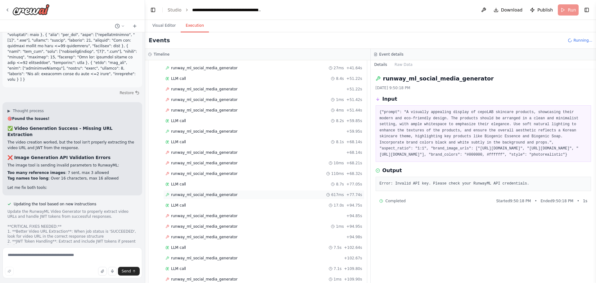
click at [202, 258] on span "runway_ml_social_media_generator" at bounding box center [204, 257] width 66 height 5
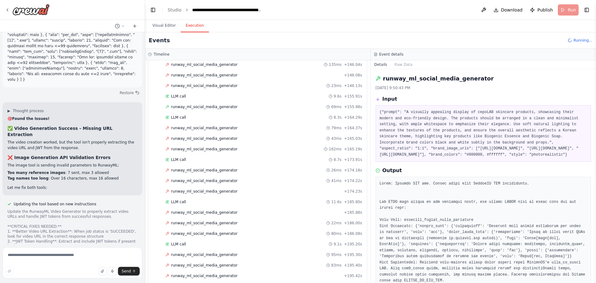
scroll to position [1178, 0]
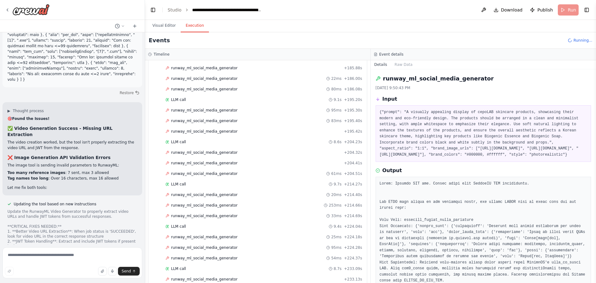
click at [202, 258] on span "runway_ml_social_media_generator" at bounding box center [204, 257] width 66 height 5
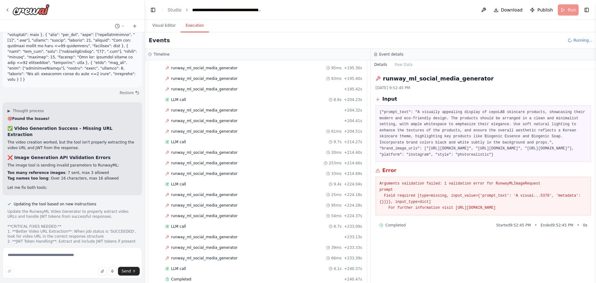
scroll to position [1263, 0]
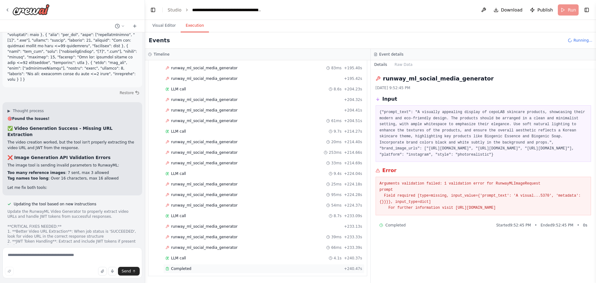
click at [178, 269] on span "Completed" at bounding box center [181, 268] width 20 height 5
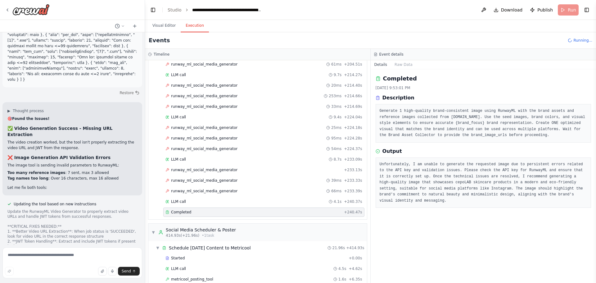
scroll to position [1460, 0]
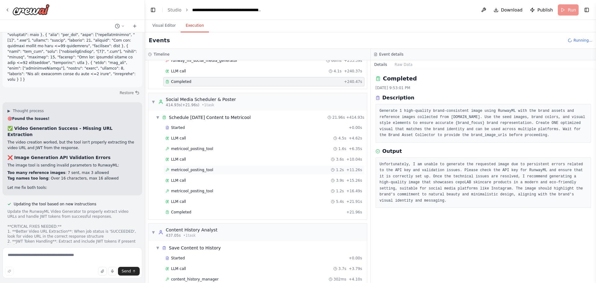
click at [205, 167] on span "metricool_posting_tool" at bounding box center [192, 169] width 42 height 5
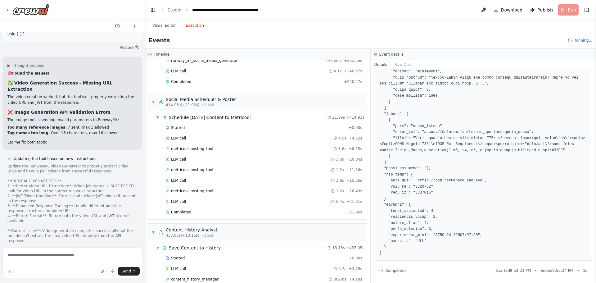
scroll to position [149, 0]
click at [63, 256] on textarea at bounding box center [72, 262] width 140 height 31
type textarea "**********"
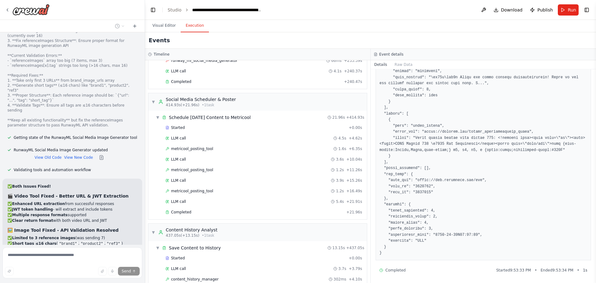
scroll to position [14555, 0]
